Goal: Find specific page/section: Find specific page/section

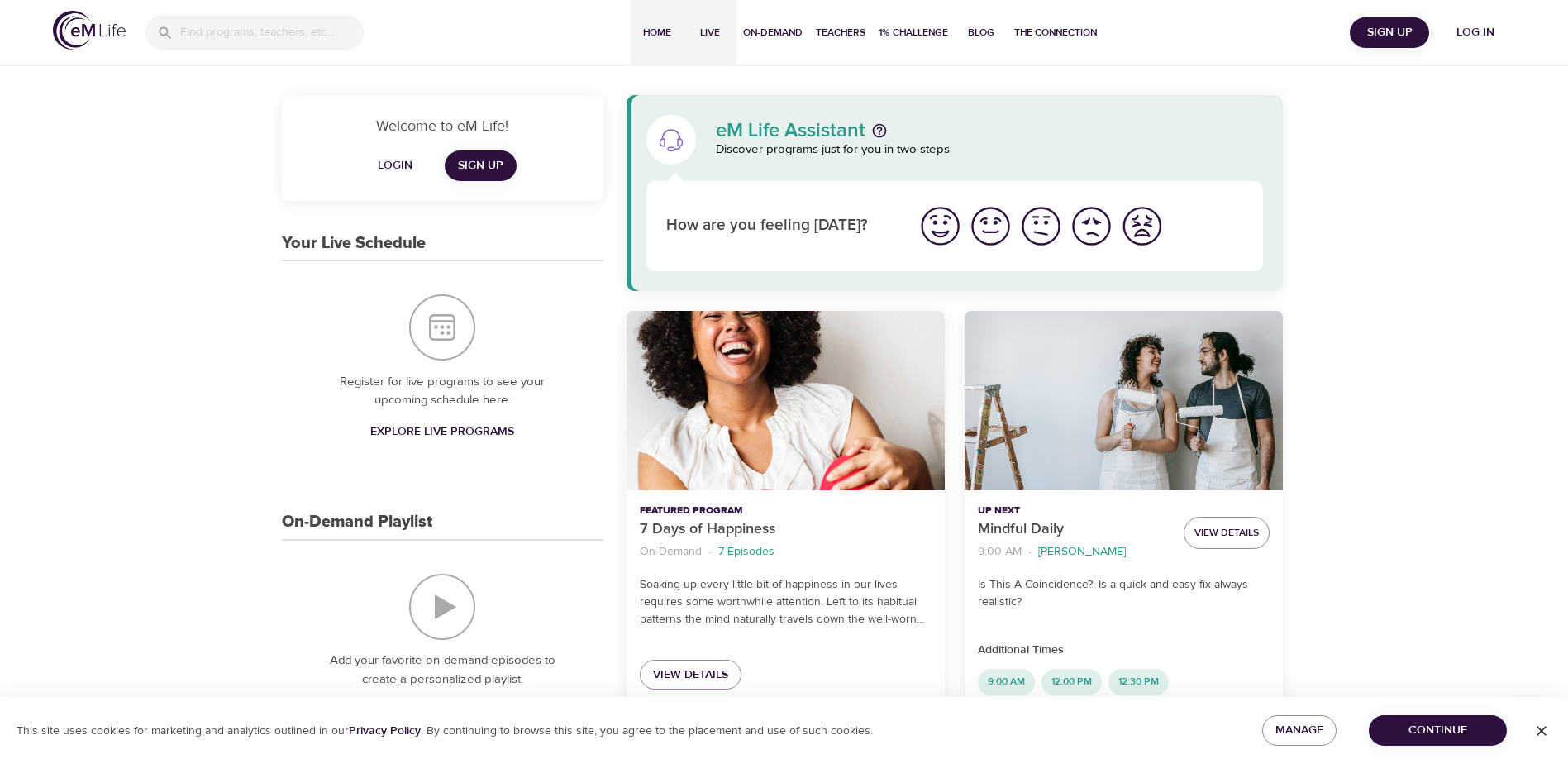
click at [715, 26] on span "Live" at bounding box center [710, 32] width 40 height 17
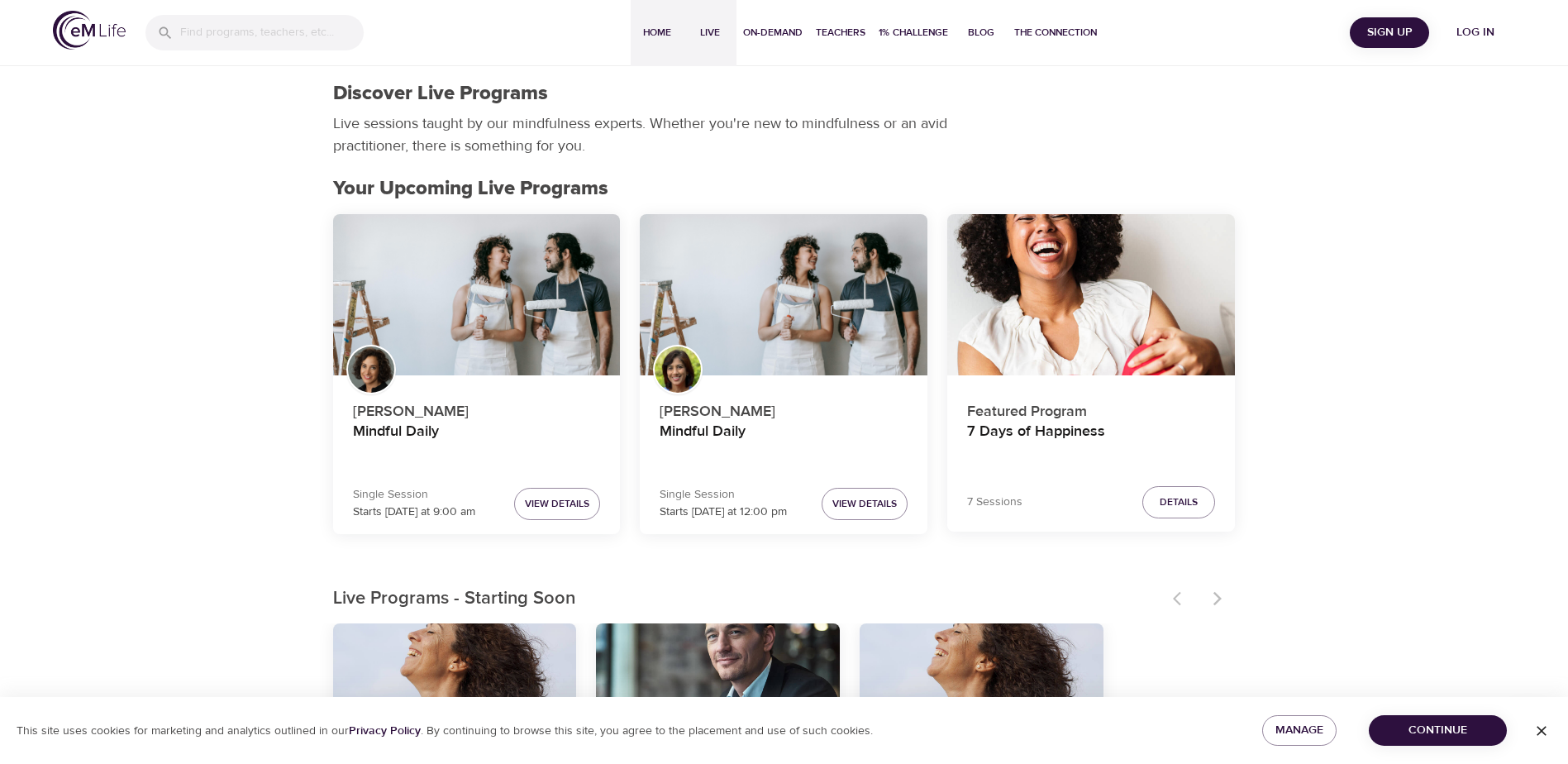
click at [659, 28] on span "Home" at bounding box center [657, 32] width 40 height 17
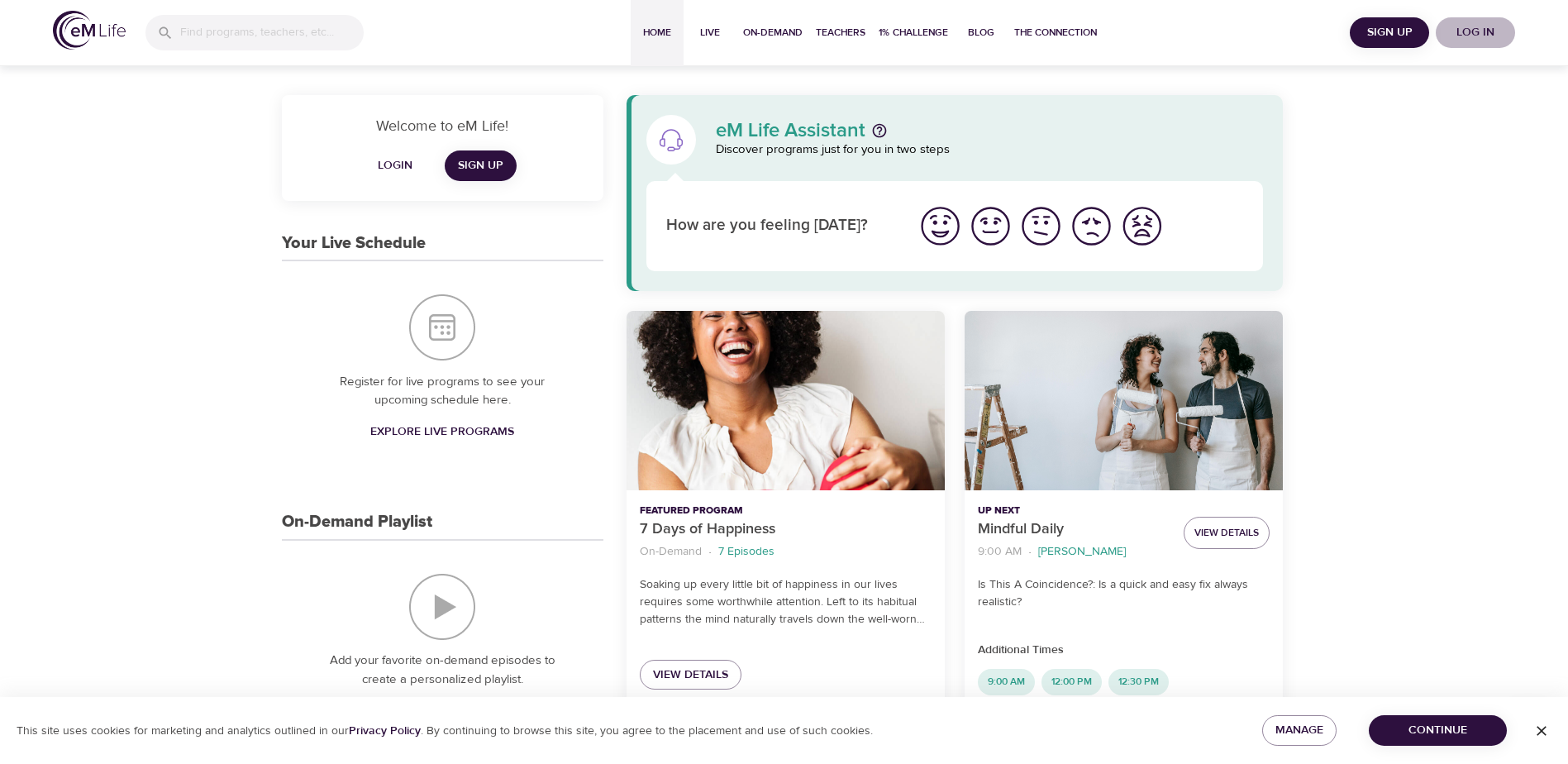
click at [1479, 22] on button "Log in" at bounding box center [1475, 32] width 79 height 30
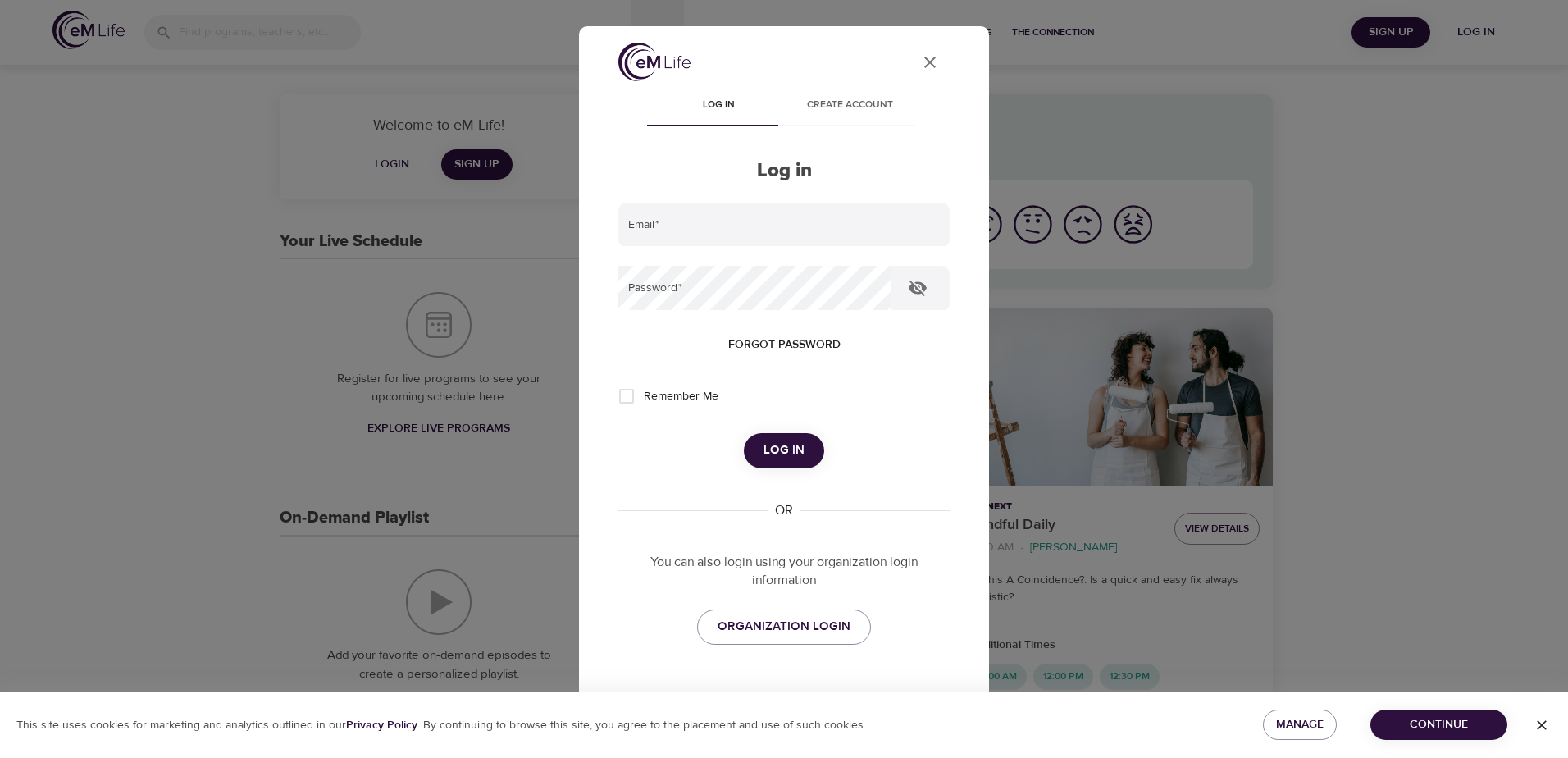
type input "[PERSON_NAME][EMAIL_ADDRESS][PERSON_NAME][DOMAIN_NAME]"
click at [781, 450] on span "Log in" at bounding box center [783, 450] width 41 height 22
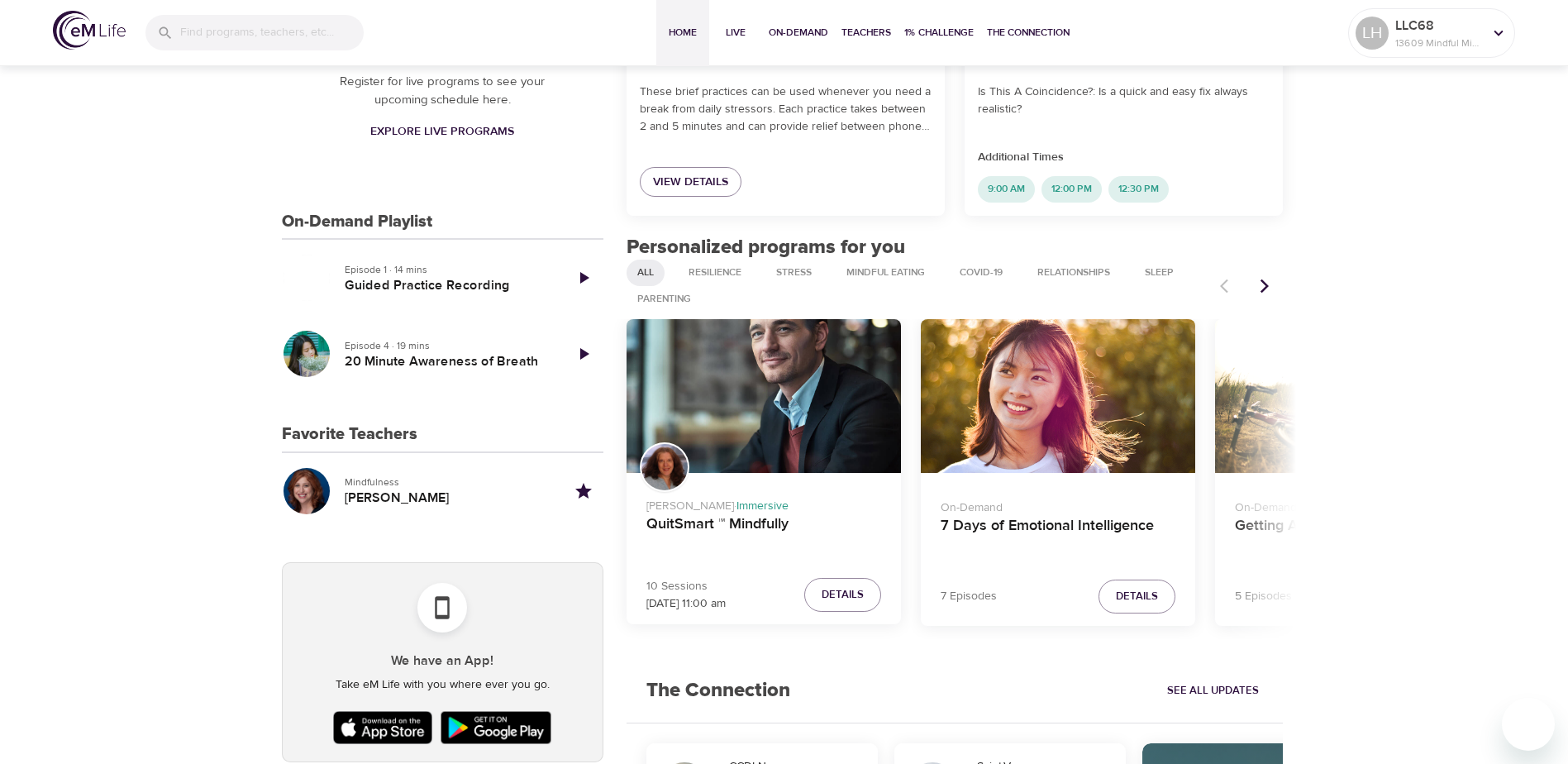
scroll to position [496, 0]
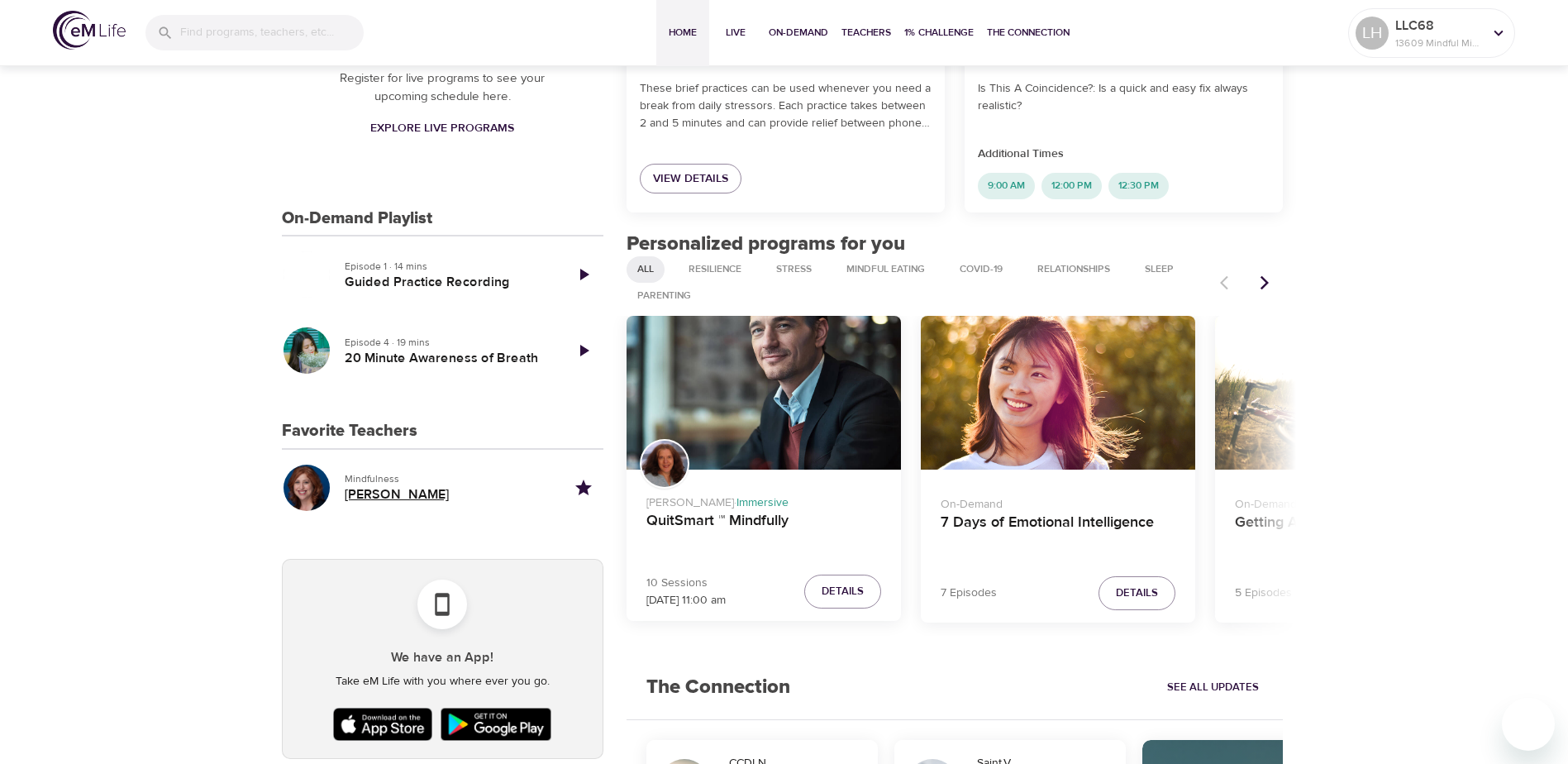
click at [371, 492] on h5 "[PERSON_NAME]" at bounding box center [447, 495] width 206 height 17
